Goal: Task Accomplishment & Management: Use online tool/utility

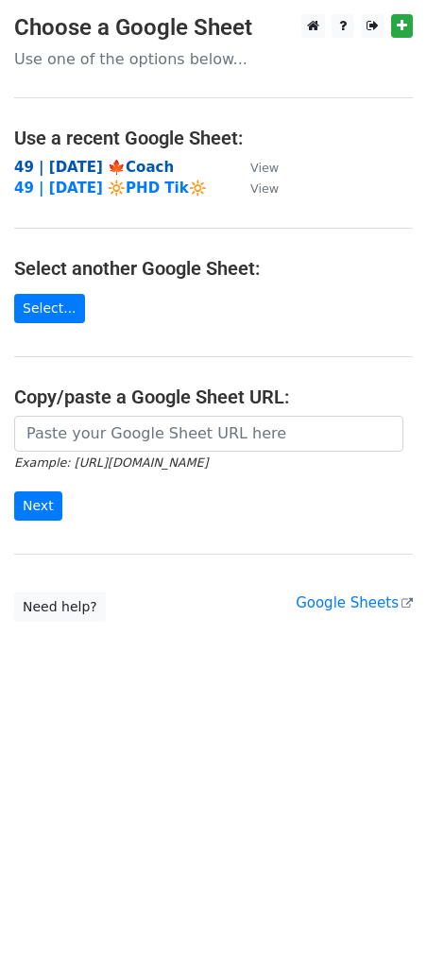
click at [140, 163] on strong "49 | [DATE] 🍁Coach" at bounding box center [94, 167] width 160 height 17
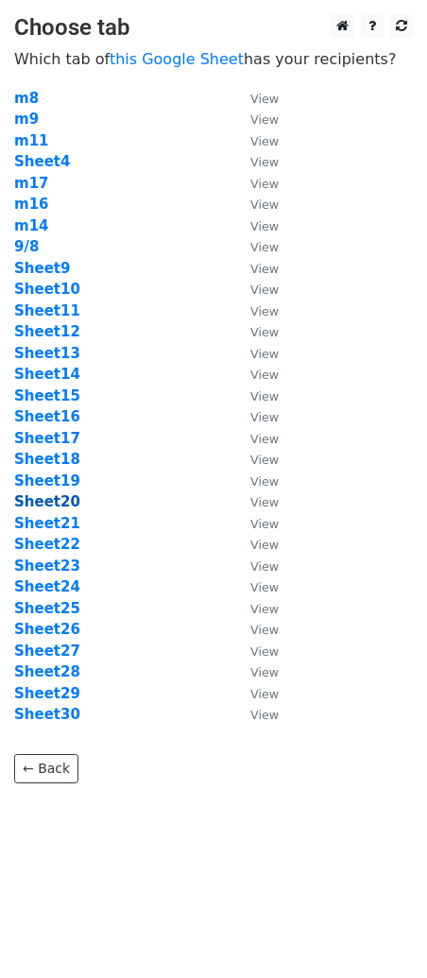
click at [56, 506] on strong "Sheet20" at bounding box center [47, 501] width 66 height 17
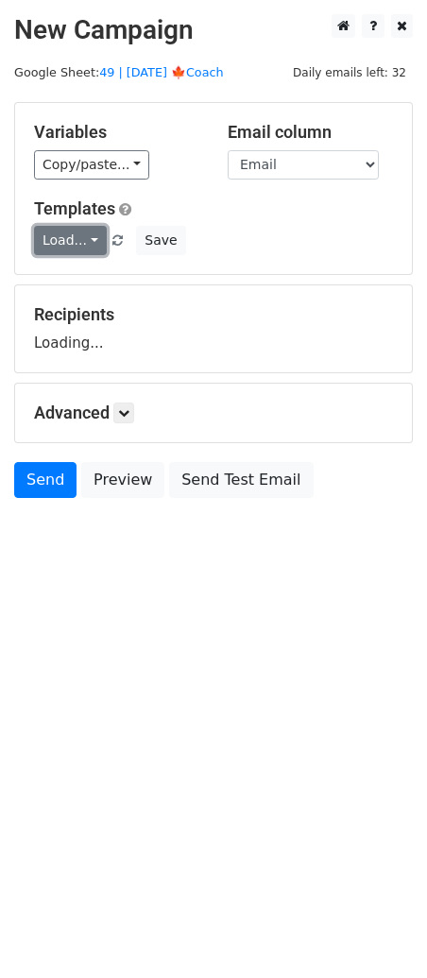
click at [67, 238] on link "Load..." at bounding box center [70, 240] width 73 height 29
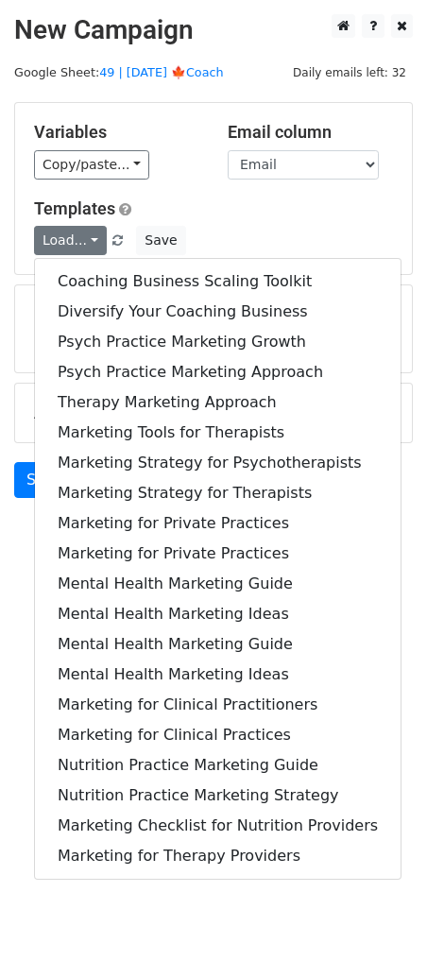
click at [67, 238] on link "Load..." at bounding box center [70, 240] width 73 height 29
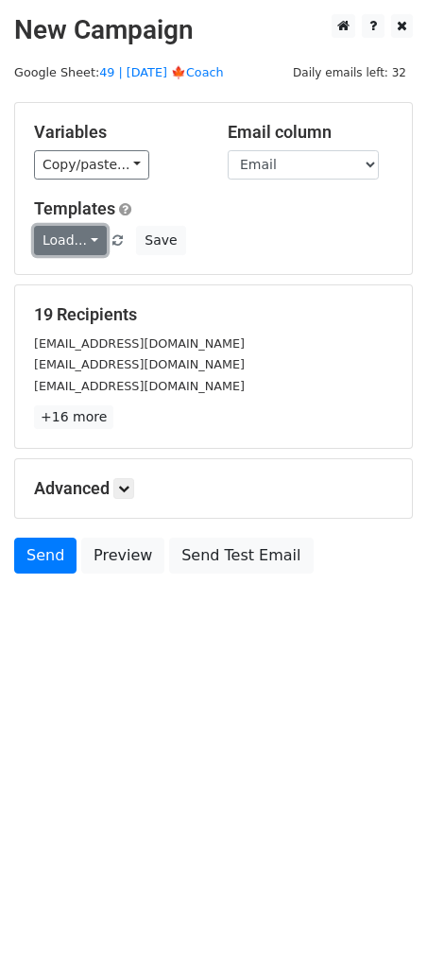
click at [67, 238] on link "Load..." at bounding box center [70, 240] width 73 height 29
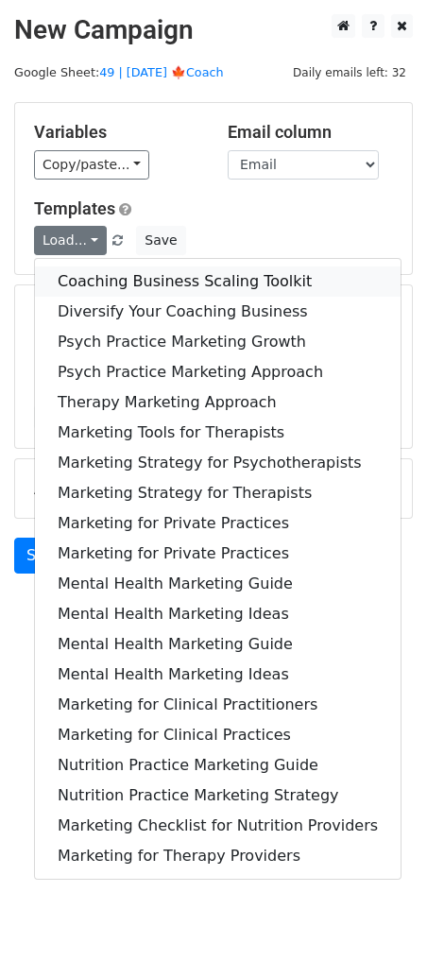
click at [87, 275] on link "Coaching Business Scaling Toolkit" at bounding box center [218, 281] width 366 height 30
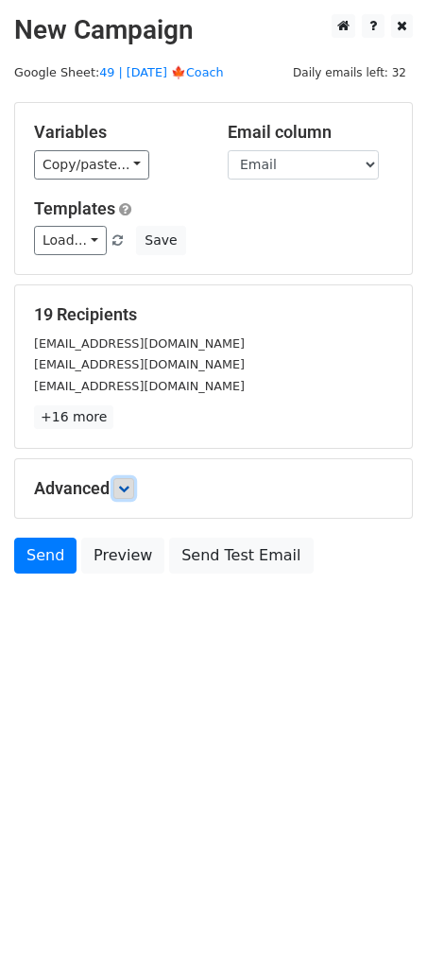
click at [134, 494] on link at bounding box center [123, 488] width 21 height 21
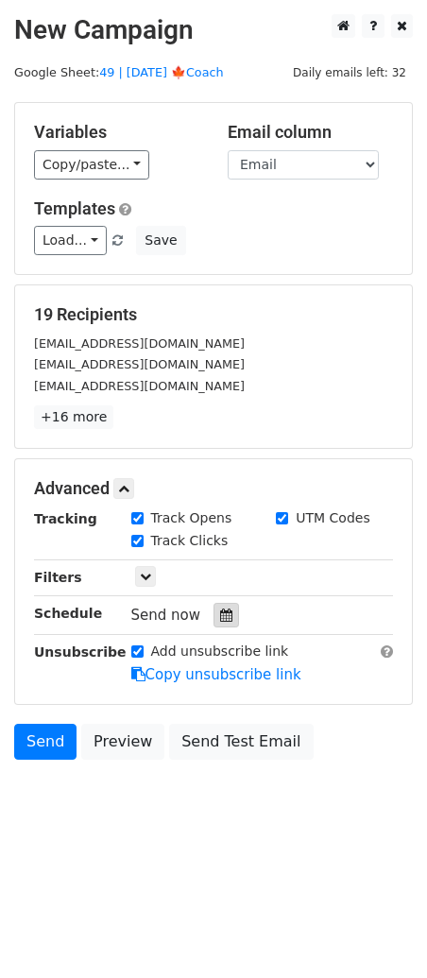
click at [220, 613] on icon at bounding box center [226, 614] width 12 height 13
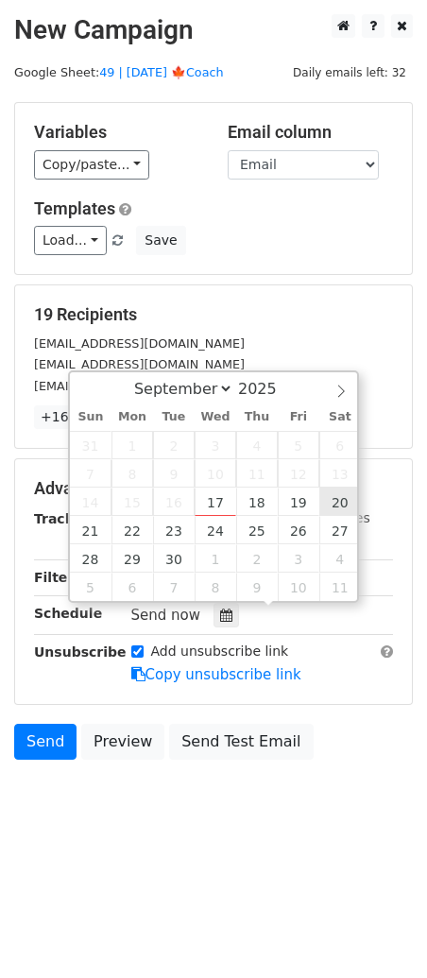
type input "2025-09-20 12:00"
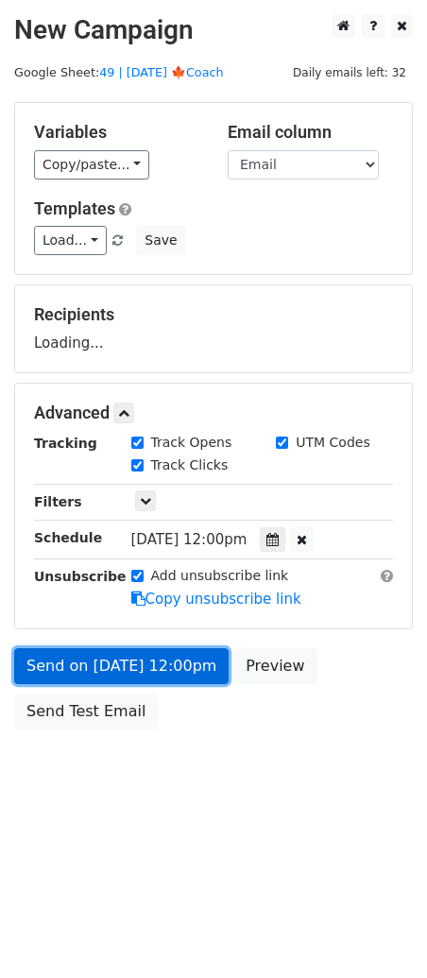
click at [167, 675] on link "Send on Sep 20 at 12:00pm" at bounding box center [121, 666] width 214 height 36
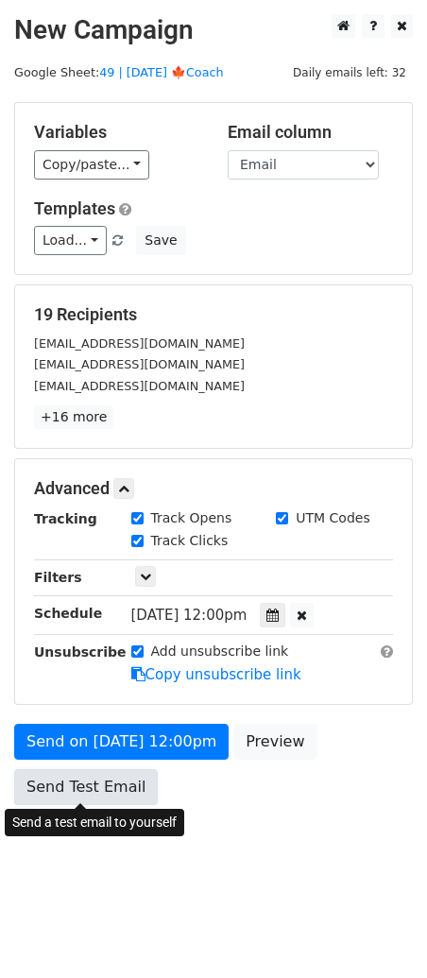
click at [90, 789] on link "Send Test Email" at bounding box center [86, 787] width 144 height 36
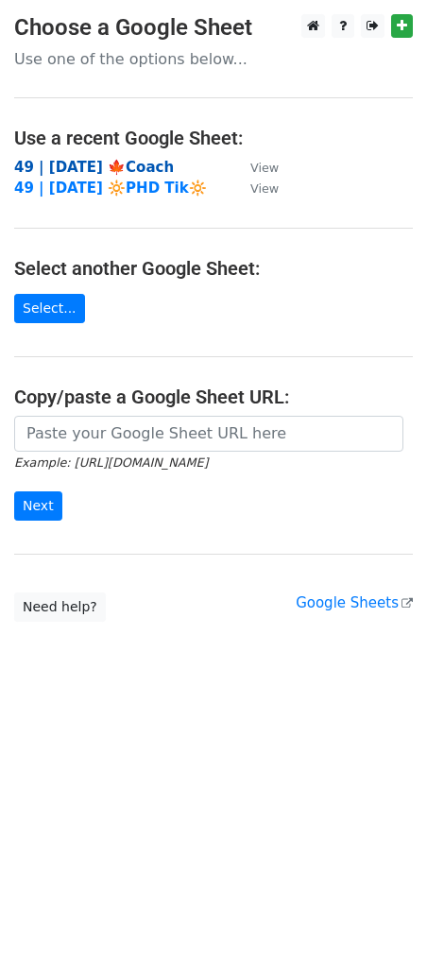
click at [135, 164] on strong "49 | [DATE] 🍁Coach" at bounding box center [94, 167] width 160 height 17
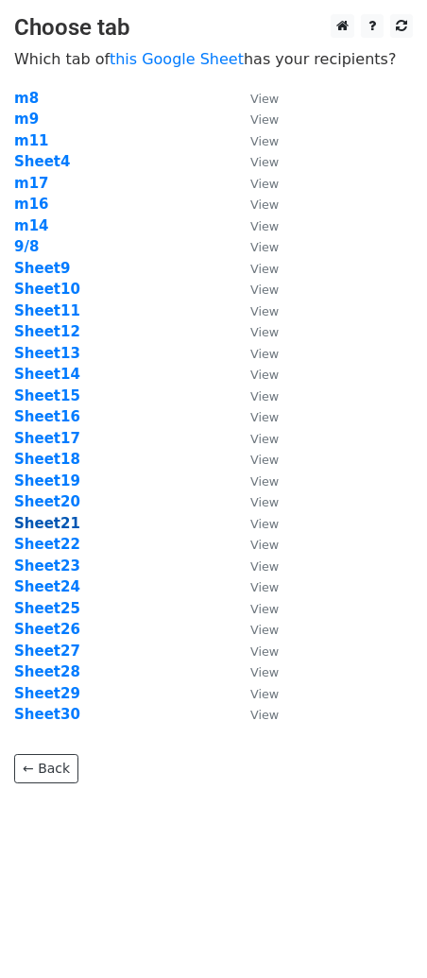
click at [63, 526] on strong "Sheet21" at bounding box center [47, 523] width 66 height 17
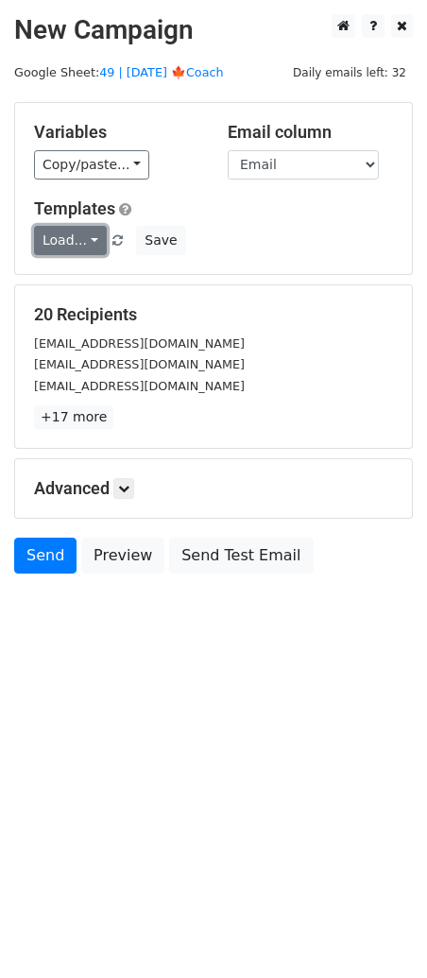
click at [77, 244] on link "Load..." at bounding box center [70, 240] width 73 height 29
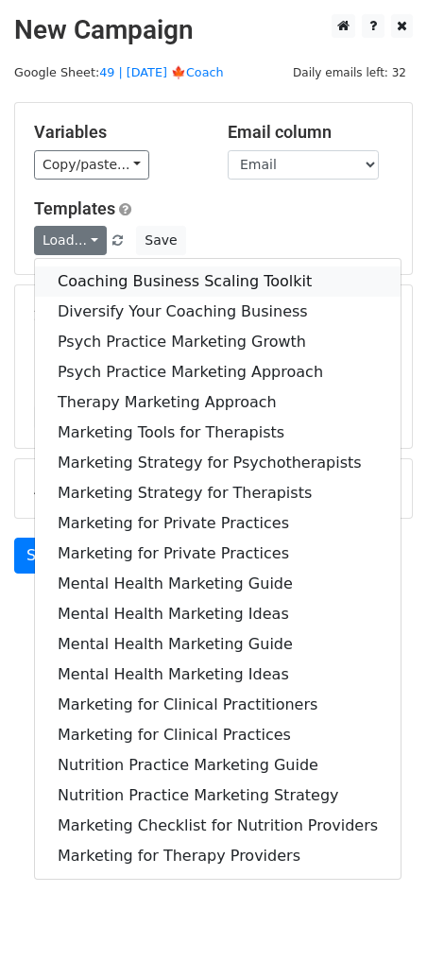
click at [94, 277] on link "Coaching Business Scaling Toolkit" at bounding box center [218, 281] width 366 height 30
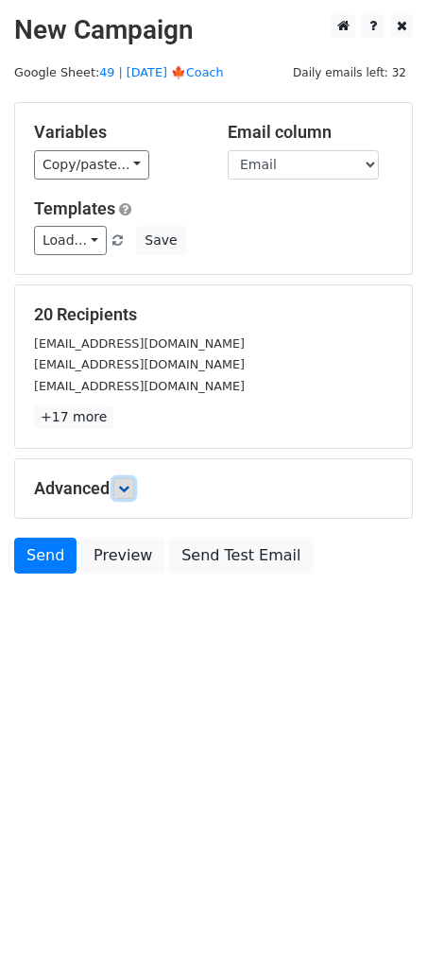
click at [129, 486] on icon at bounding box center [123, 488] width 11 height 11
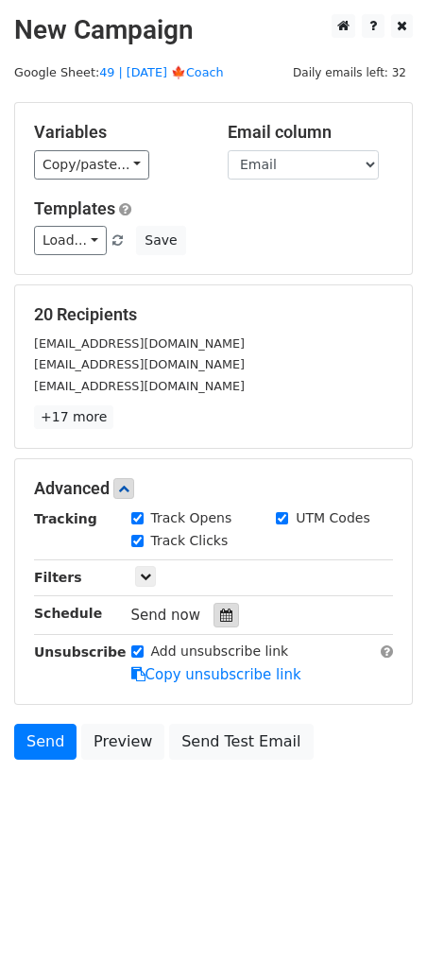
click at [220, 619] on icon at bounding box center [226, 614] width 12 height 13
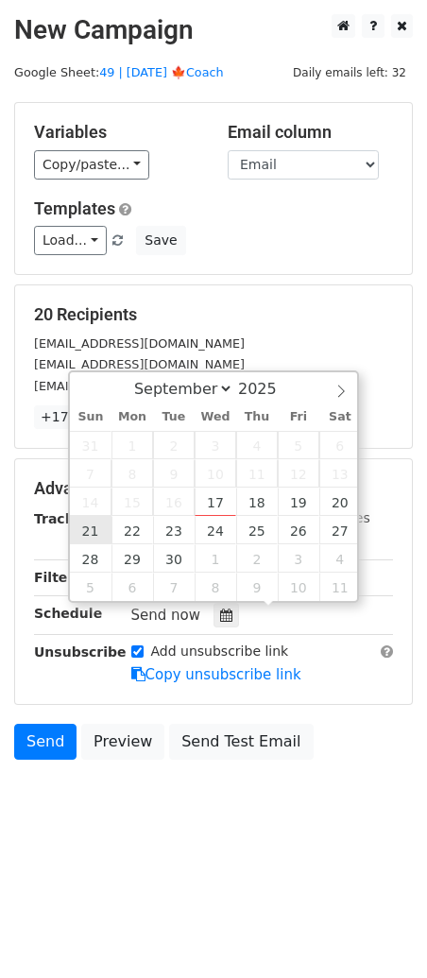
type input "2025-09-21 12:00"
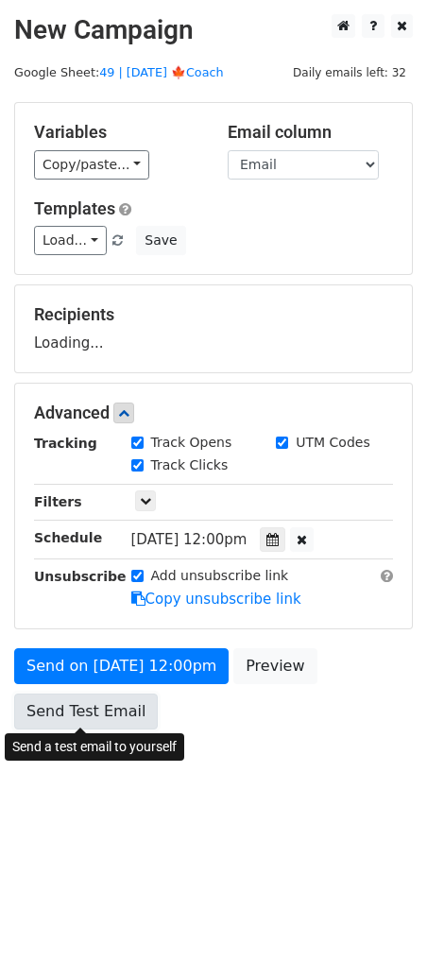
click at [100, 711] on link "Send Test Email" at bounding box center [86, 712] width 144 height 36
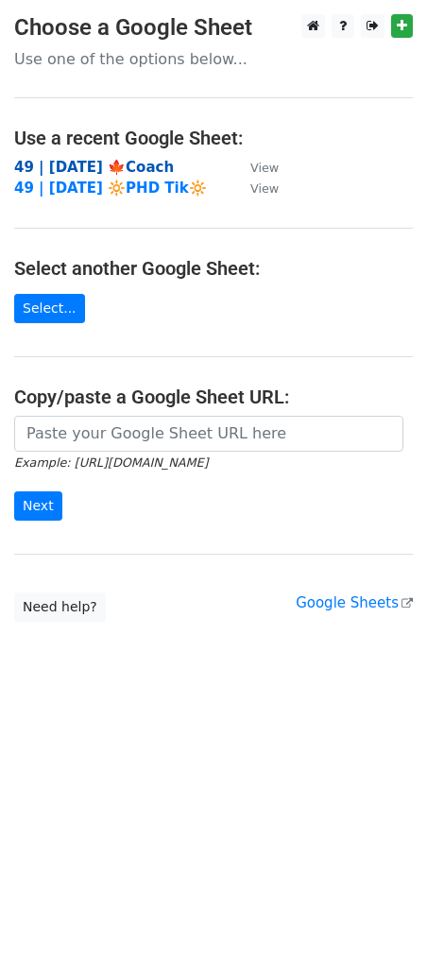
click at [170, 166] on strong "49 | [DATE] 🍁Coach" at bounding box center [94, 167] width 160 height 17
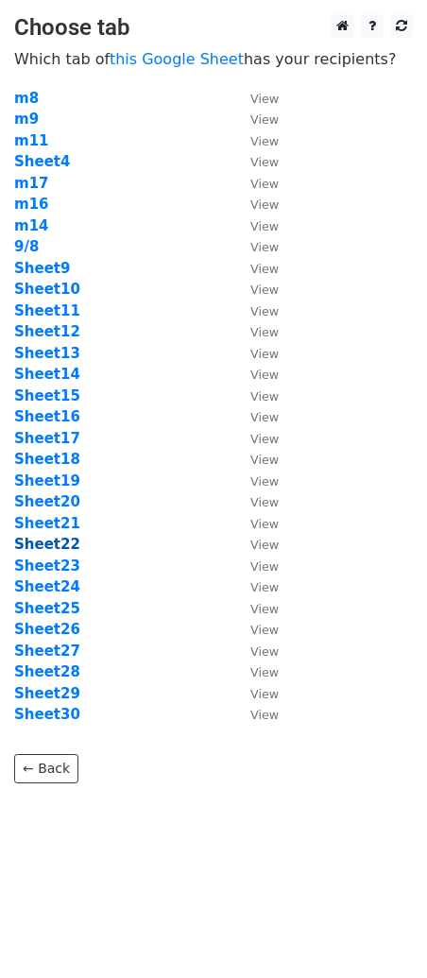
click at [51, 542] on strong "Sheet22" at bounding box center [47, 544] width 66 height 17
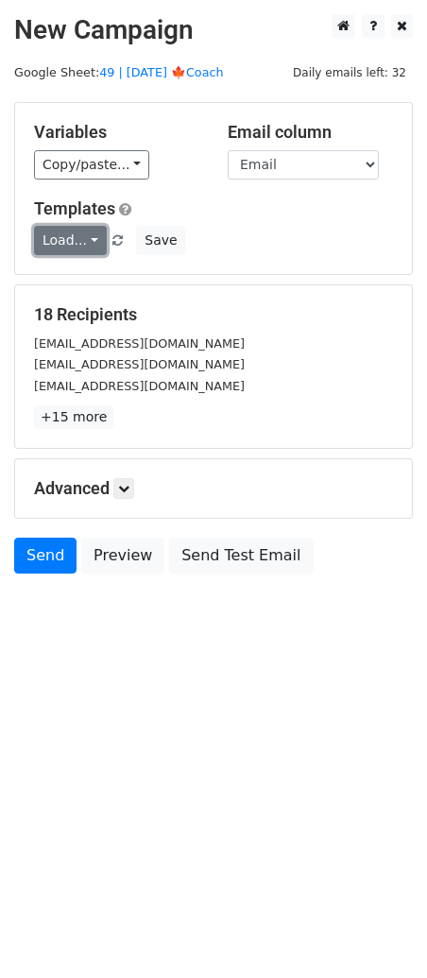
click at [66, 250] on link "Load..." at bounding box center [70, 240] width 73 height 29
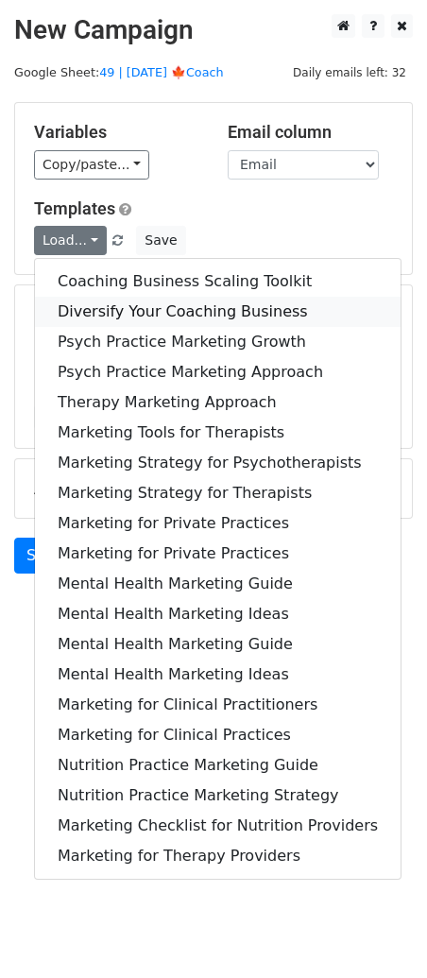
click at [96, 301] on link "Diversify Your Coaching Business" at bounding box center [218, 312] width 366 height 30
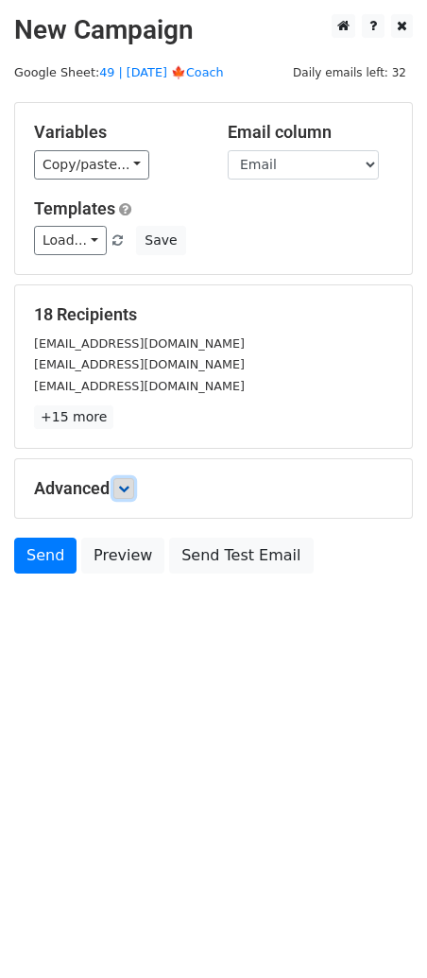
click at [123, 490] on icon at bounding box center [123, 488] width 11 height 11
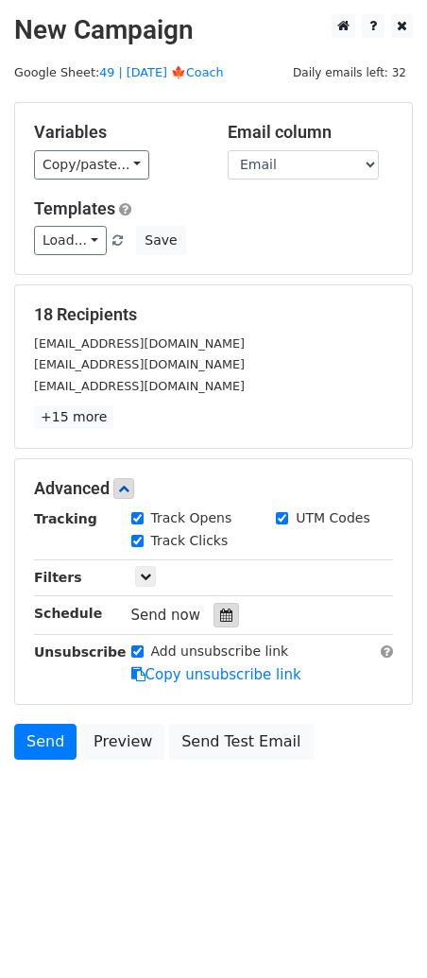
click at [220, 613] on icon at bounding box center [226, 614] width 12 height 13
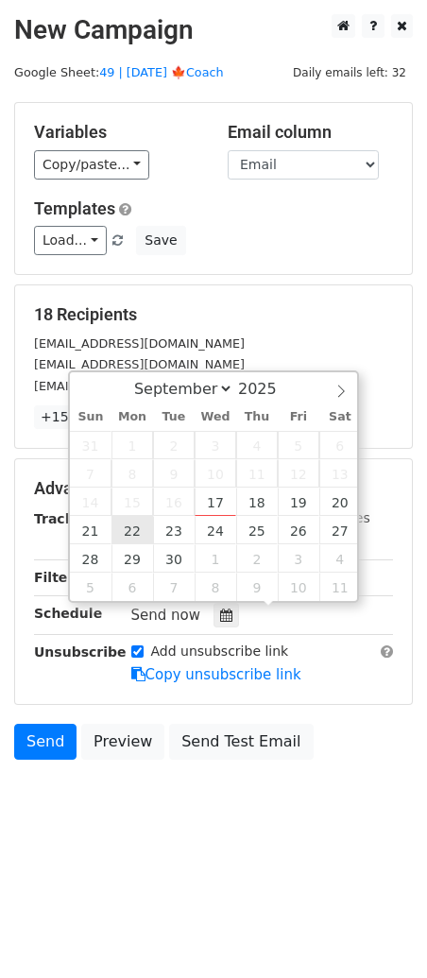
type input "2025-09-22 12:00"
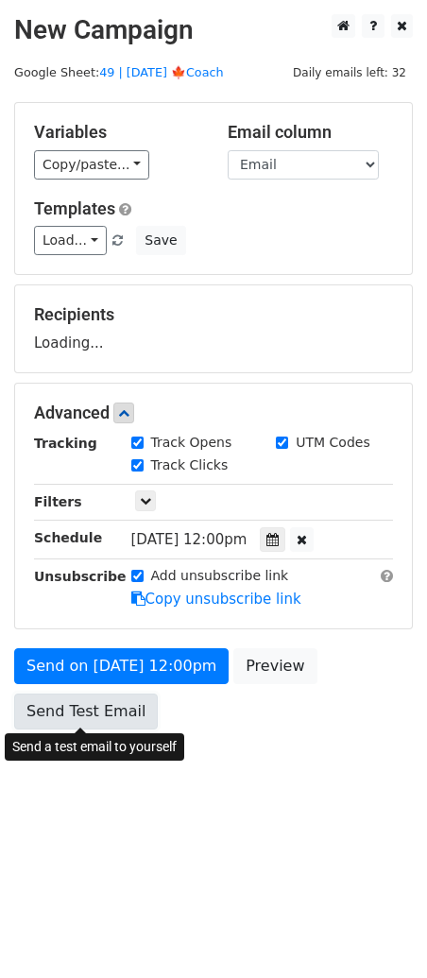
click at [107, 714] on link "Send Test Email" at bounding box center [86, 712] width 144 height 36
